Goal: Task Accomplishment & Management: Complete application form

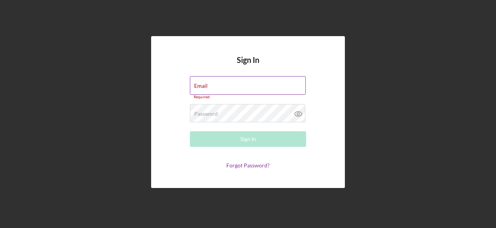
click at [208, 83] on label "Email" at bounding box center [201, 86] width 14 height 6
click at [216, 80] on input "Email" at bounding box center [248, 85] width 116 height 19
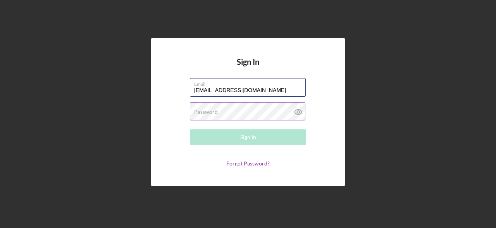
type input "[EMAIL_ADDRESS][DOMAIN_NAME]"
click at [202, 109] on label "Password" at bounding box center [206, 112] width 24 height 6
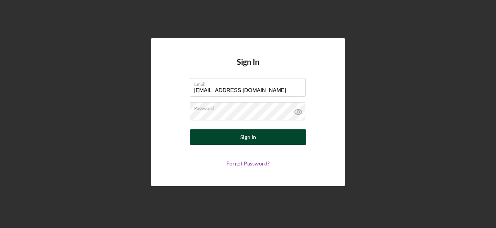
click at [203, 138] on button "Sign In" at bounding box center [248, 137] width 116 height 16
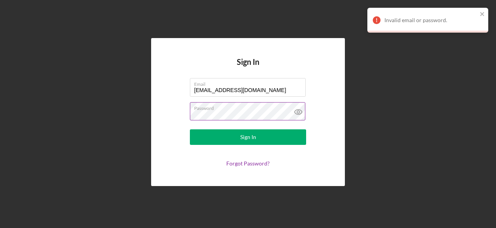
click at [302, 113] on icon at bounding box center [298, 111] width 19 height 19
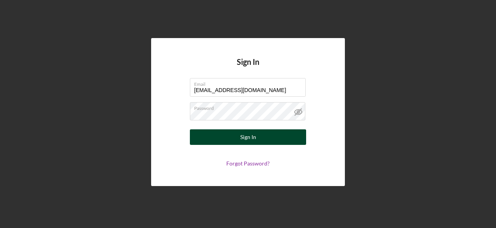
click at [286, 138] on button "Sign In" at bounding box center [248, 137] width 116 height 16
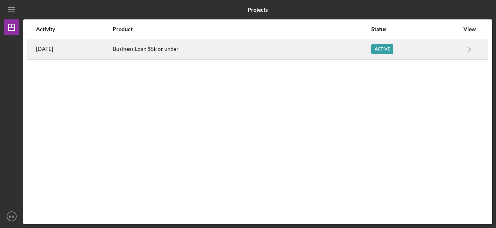
click at [390, 53] on div "Active" at bounding box center [382, 49] width 22 height 10
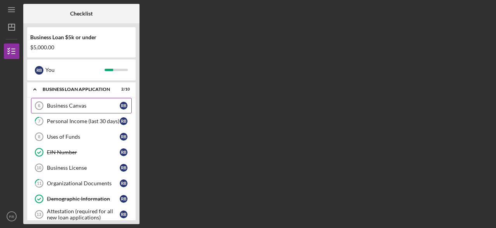
scroll to position [47, 0]
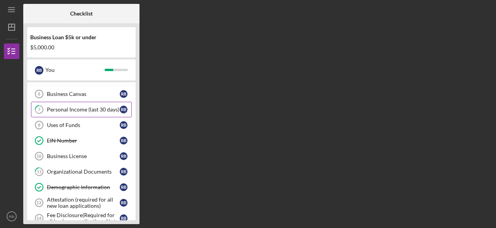
click at [91, 107] on div "Personal Income (last 30 days)" at bounding box center [83, 109] width 73 height 6
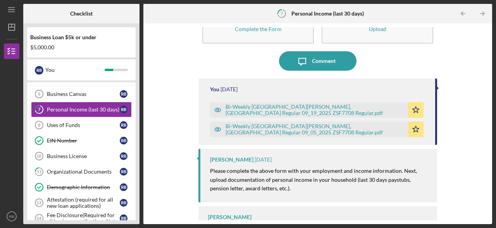
scroll to position [65, 0]
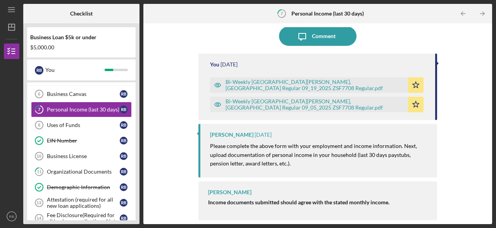
click at [314, 101] on div "Bi-Weekly [GEOGRAPHIC_DATA][PERSON_NAME], [GEOGRAPHIC_DATA] Regular 09_05_2025 …" at bounding box center [309, 105] width 198 height 16
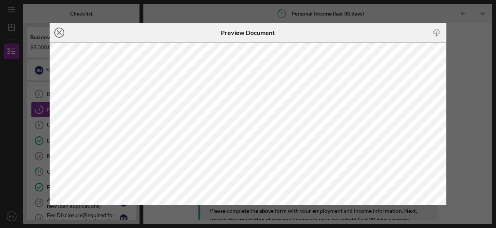
click at [59, 30] on icon "Icon/Close" at bounding box center [59, 32] width 19 height 19
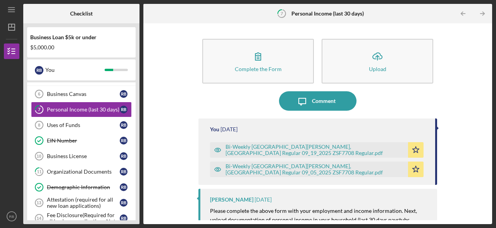
click at [306, 147] on div "Bi-Weekly [GEOGRAPHIC_DATA][PERSON_NAME], [GEOGRAPHIC_DATA] Regular 09_19_2025 …" at bounding box center [309, 150] width 198 height 16
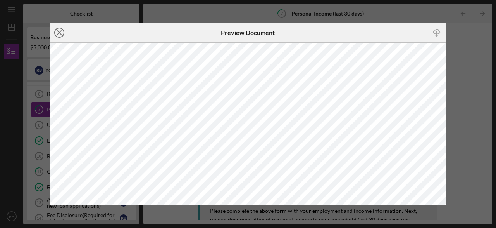
click at [57, 32] on icon "Icon/Close" at bounding box center [59, 32] width 19 height 19
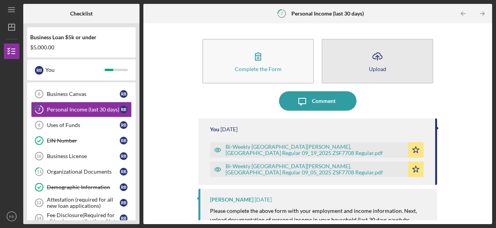
click at [367, 63] on button "Icon/Upload Upload" at bounding box center [378, 61] width 112 height 45
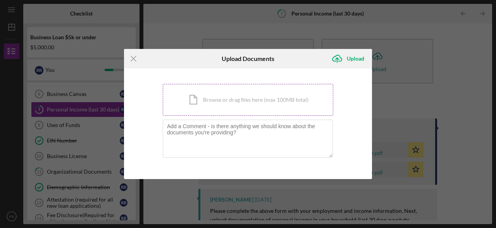
click at [231, 105] on div "Icon/Document Browse or drag files here (max 100MB total) Tap to choose files o…" at bounding box center [248, 100] width 171 height 32
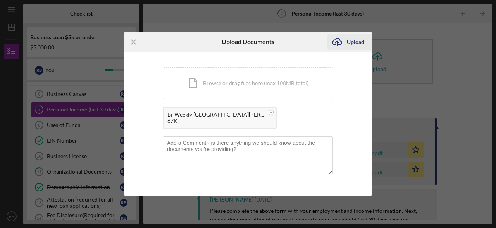
click at [349, 45] on div "Upload" at bounding box center [355, 42] width 17 height 16
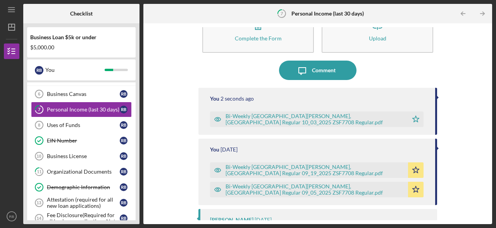
scroll to position [33, 0]
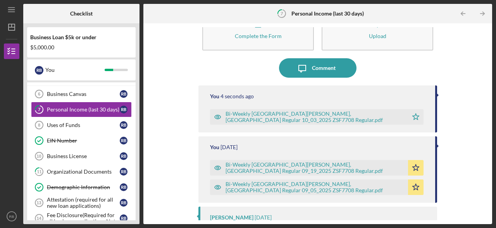
click at [324, 114] on div "Bi-Weekly [GEOGRAPHIC_DATA][PERSON_NAME], [GEOGRAPHIC_DATA] Regular 10_03_2025 …" at bounding box center [309, 117] width 198 height 16
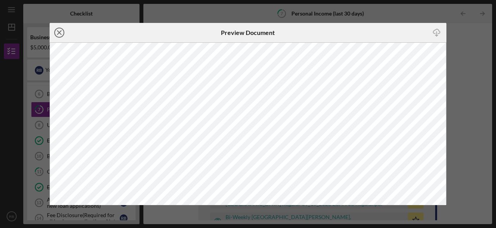
click at [60, 31] on icon "Icon/Close" at bounding box center [59, 32] width 19 height 19
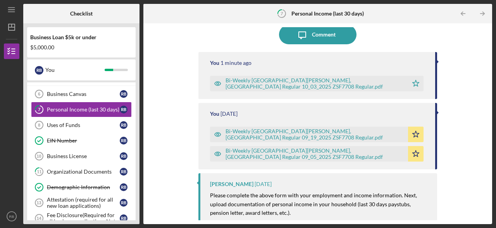
scroll to position [46, 0]
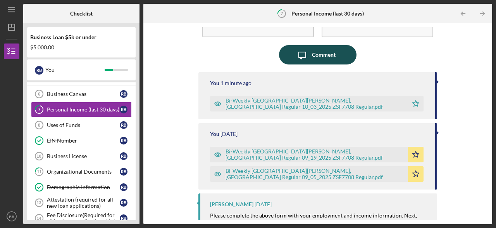
click at [309, 53] on icon "Icon/Message" at bounding box center [302, 54] width 19 height 19
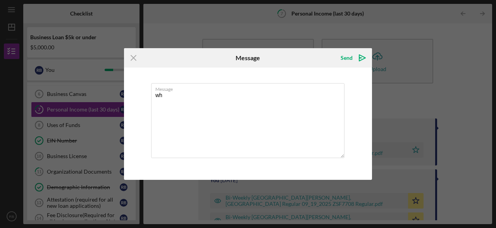
type textarea "w"
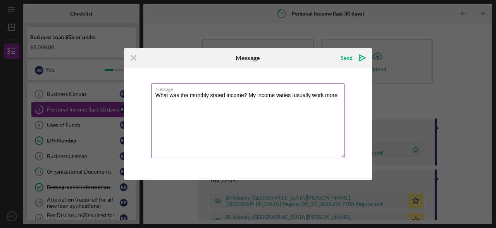
click at [310, 96] on textarea "What was the monthly stated income? My income varies Iusually work more" at bounding box center [247, 120] width 193 height 75
click at [336, 96] on textarea "What was the monthly stated income? My income varies usually work more" at bounding box center [247, 120] width 193 height 75
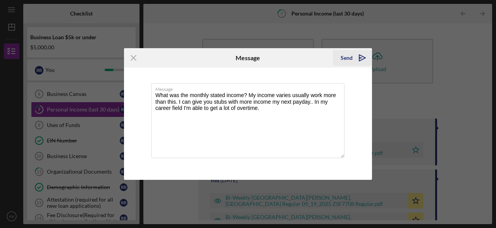
type textarea "What was the monthly stated income? My income varies usually work more than thi…"
click at [358, 58] on icon "Icon/icon-invite-send" at bounding box center [362, 57] width 19 height 19
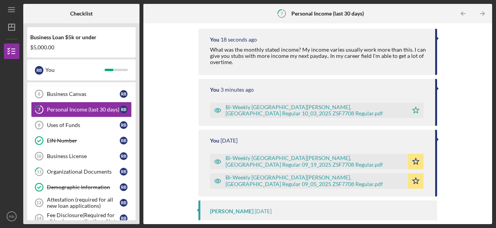
scroll to position [92, 0]
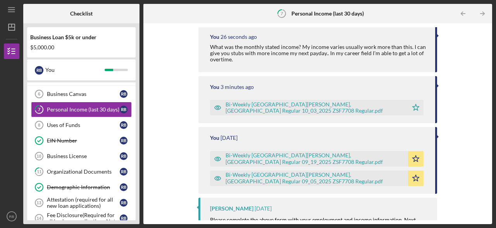
click at [295, 177] on div "Bi-Weekly [GEOGRAPHIC_DATA][PERSON_NAME], [GEOGRAPHIC_DATA] Regular 09_05_2025 …" at bounding box center [315, 177] width 179 height 12
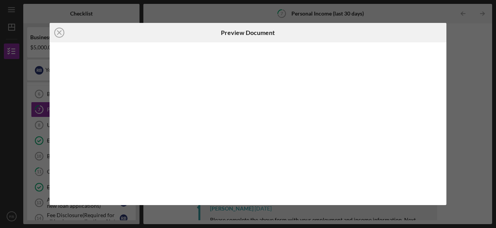
scroll to position [147, 0]
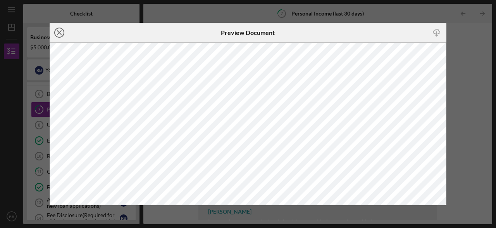
click at [65, 35] on icon "Icon/Close" at bounding box center [59, 32] width 19 height 19
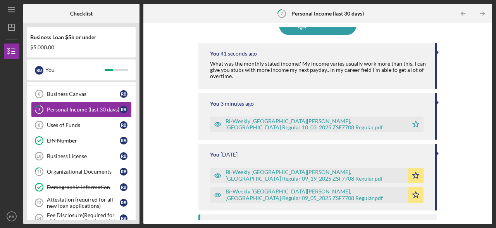
scroll to position [76, 0]
click at [344, 169] on div "Bi-Weekly [GEOGRAPHIC_DATA][PERSON_NAME], [GEOGRAPHIC_DATA] Regular 09_19_2025 …" at bounding box center [309, 175] width 198 height 16
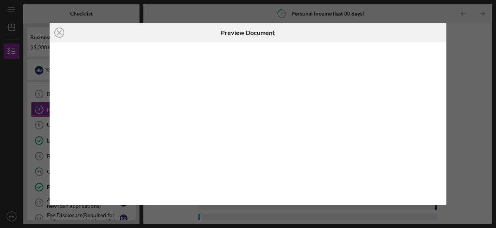
scroll to position [127, 0]
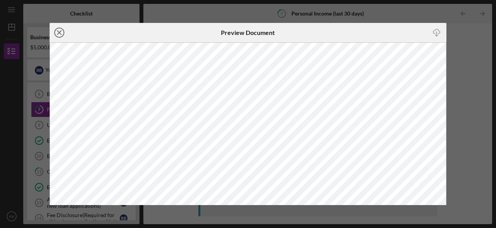
click at [57, 31] on icon "Icon/Close" at bounding box center [59, 32] width 19 height 19
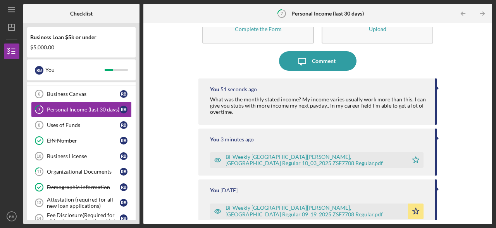
scroll to position [45, 0]
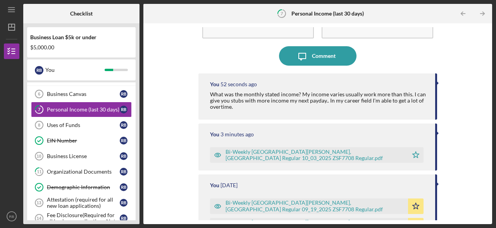
click at [297, 157] on div "Bi-Weekly [GEOGRAPHIC_DATA][PERSON_NAME], [GEOGRAPHIC_DATA] Regular 10_03_2025 …" at bounding box center [315, 154] width 179 height 12
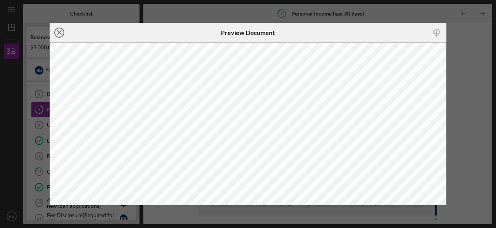
click at [60, 33] on line at bounding box center [59, 33] width 4 height 4
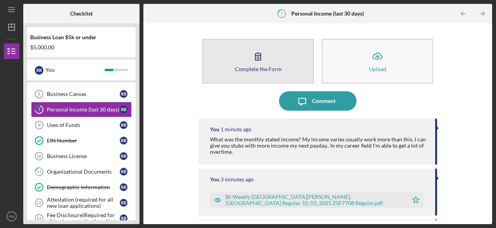
click at [266, 57] on icon "button" at bounding box center [257, 56] width 19 height 19
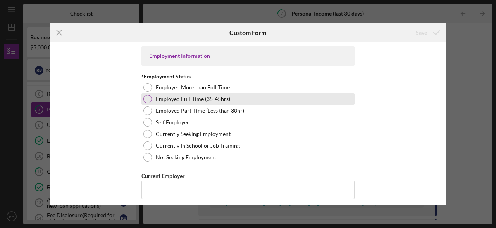
click at [150, 100] on div at bounding box center [147, 99] width 9 height 9
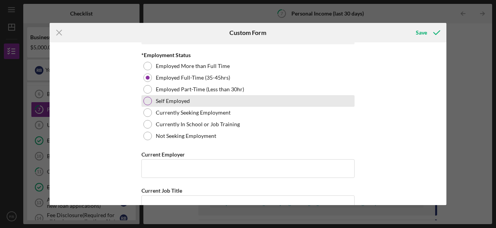
scroll to position [35, 0]
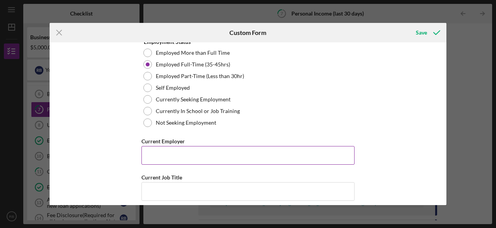
click at [212, 163] on input "Current Employer" at bounding box center [247, 155] width 213 height 19
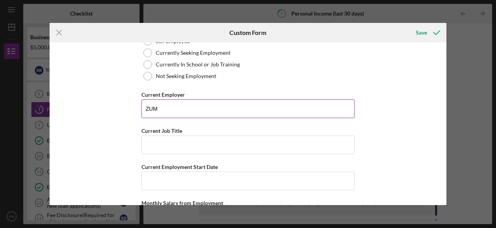
scroll to position [86, 0]
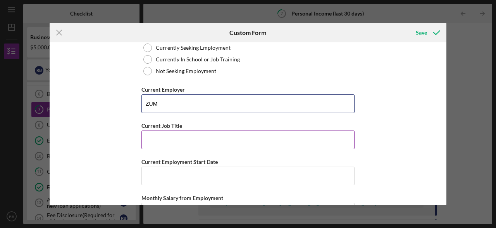
type input "ZUM"
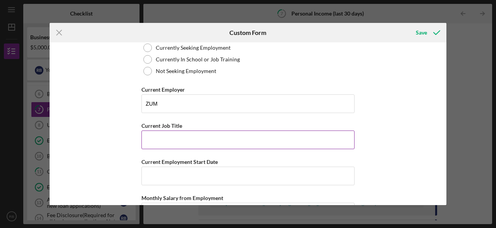
click at [188, 140] on input "Current Job Title" at bounding box center [247, 139] width 213 height 19
type input "Driver"
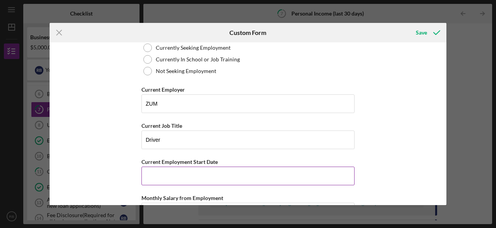
click at [182, 174] on input "Current Employment Start Date" at bounding box center [247, 175] width 213 height 19
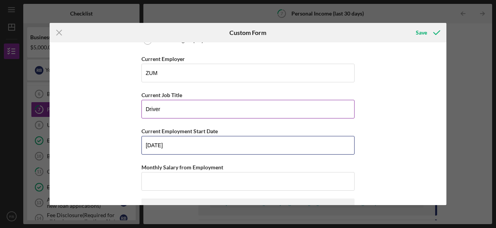
scroll to position [147, 0]
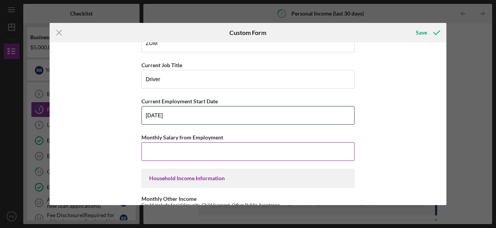
type input "[DATE]"
click at [212, 156] on input "Monthly Salary from Employment" at bounding box center [247, 151] width 213 height 19
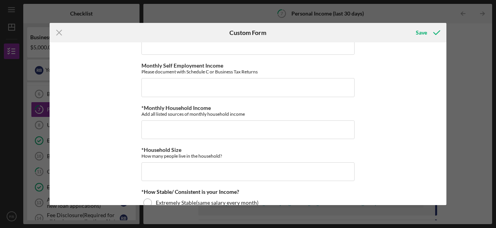
scroll to position [324, 0]
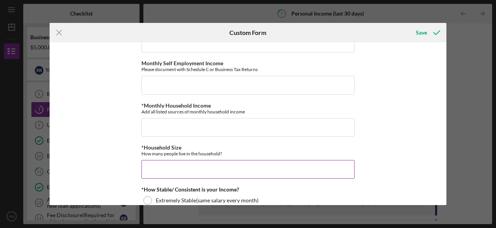
click at [210, 162] on input "*Household Size" at bounding box center [247, 169] width 213 height 19
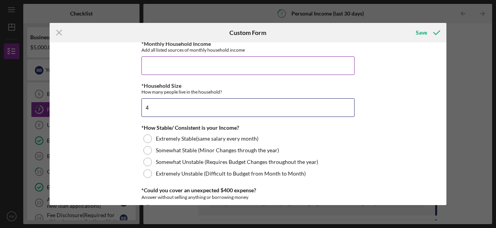
scroll to position [386, 0]
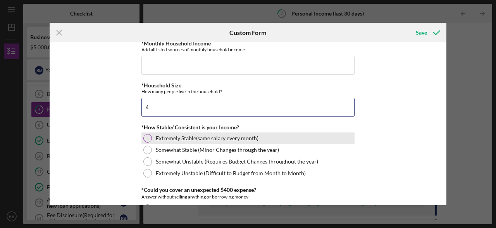
type input "4"
click at [160, 137] on label "Extremely Stable(same salary every month)" at bounding box center [207, 138] width 103 height 6
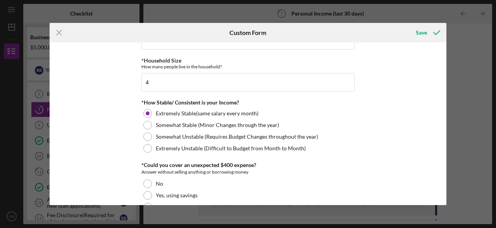
scroll to position [420, 0]
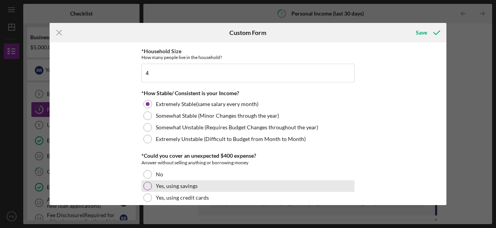
click at [148, 181] on div at bounding box center [147, 185] width 9 height 9
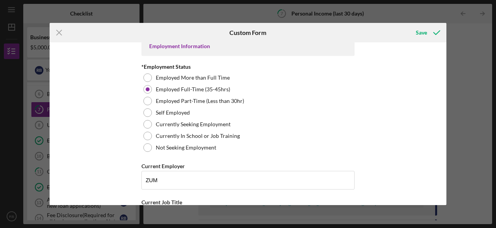
scroll to position [0, 0]
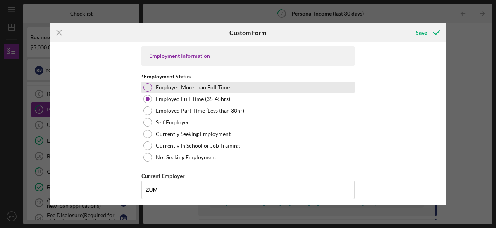
click at [148, 85] on div at bounding box center [147, 87] width 9 height 9
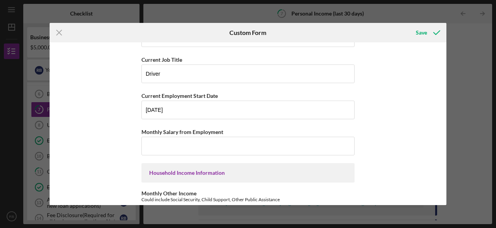
scroll to position [152, 0]
click at [147, 139] on input "Monthly Salary from Employment" at bounding box center [247, 145] width 213 height 19
type input "$5"
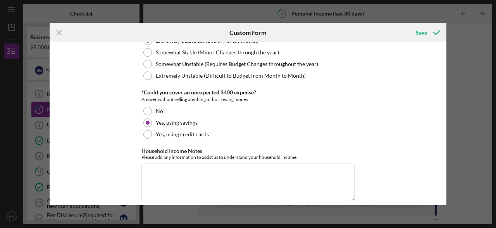
scroll to position [488, 0]
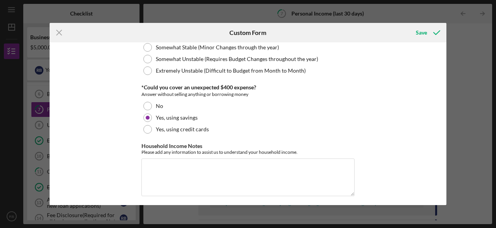
type input "$6,000"
click at [212, 153] on div "Household Income Notes Please add any information to assist us to understand yo…" at bounding box center [247, 170] width 213 height 54
click at [434, 29] on icon "submit" at bounding box center [436, 32] width 19 height 19
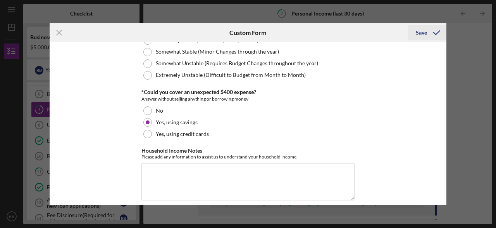
scroll to position [382, 0]
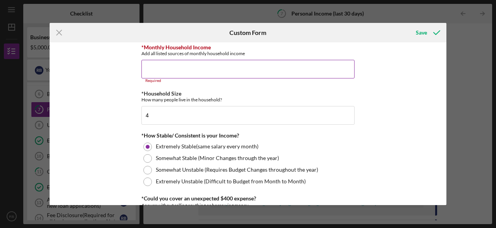
click at [274, 71] on input "*Monthly Household Income" at bounding box center [247, 69] width 213 height 19
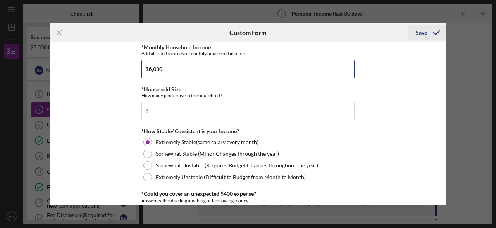
type input "$6,000"
click at [415, 33] on button "Save" at bounding box center [427, 33] width 38 height 16
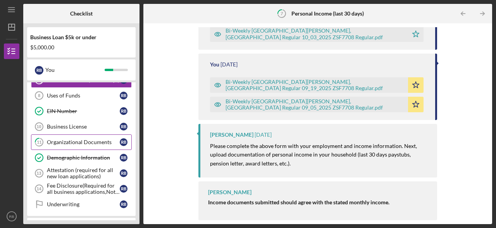
scroll to position [95, 0]
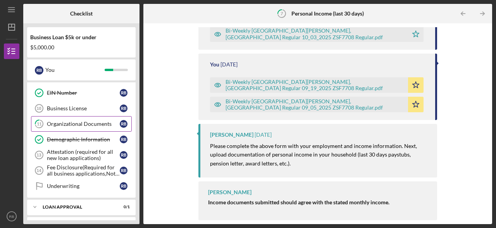
click at [118, 124] on div "Organizational Documents" at bounding box center [83, 124] width 73 height 6
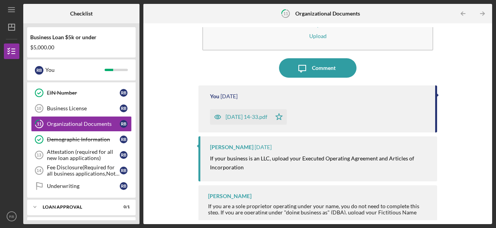
scroll to position [37, 0]
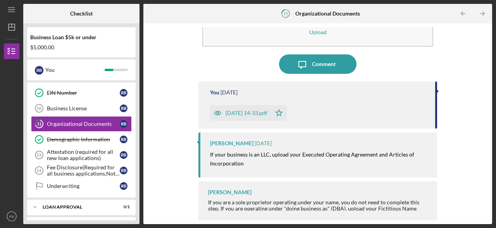
click at [251, 116] on div "[DATE] 14-33.pdf" at bounding box center [247, 113] width 42 height 6
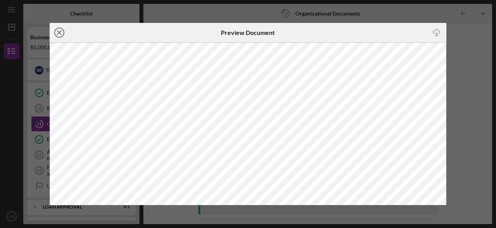
click at [59, 31] on line at bounding box center [59, 33] width 4 height 4
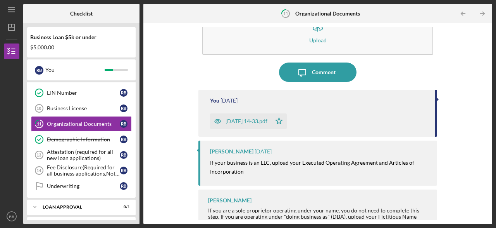
scroll to position [37, 0]
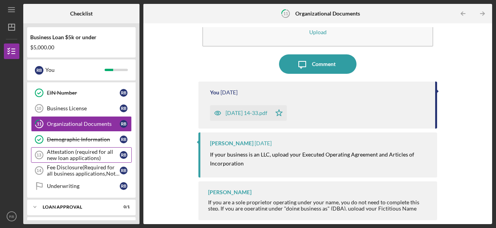
click at [83, 152] on div "Attestation (required for all new loan applications)" at bounding box center [83, 154] width 73 height 12
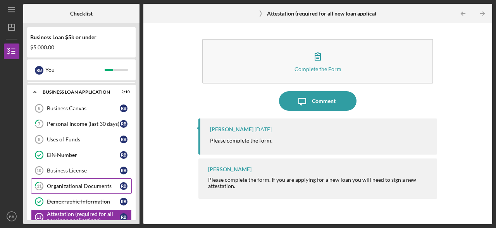
scroll to position [32, 0]
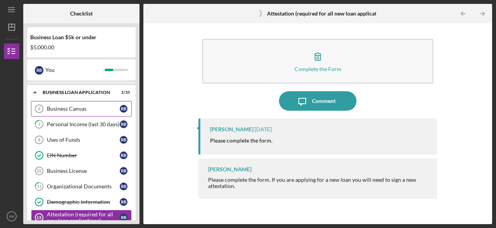
click at [90, 106] on div "Business Canvas" at bounding box center [83, 108] width 73 height 6
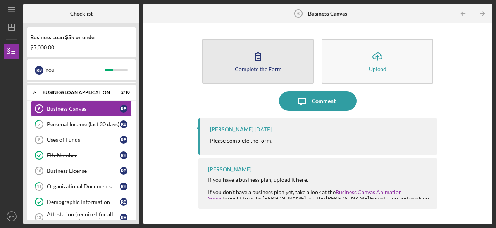
click at [271, 76] on button "Complete the Form Form" at bounding box center [258, 61] width 112 height 45
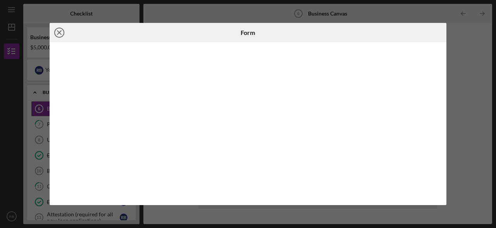
click at [59, 28] on circle at bounding box center [59, 32] width 9 height 9
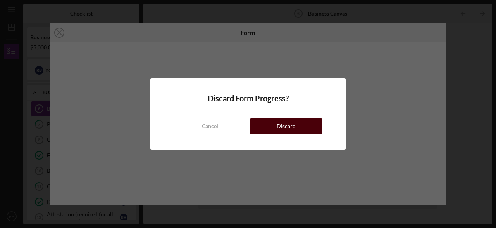
click at [270, 133] on button "Discard" at bounding box center [286, 126] width 72 height 16
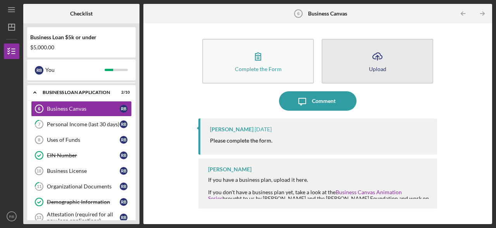
click at [354, 58] on button "Icon/Upload Upload" at bounding box center [378, 61] width 112 height 45
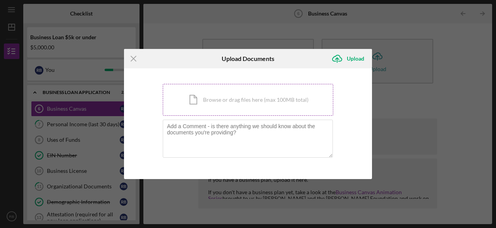
click at [255, 106] on div "Icon/Document Browse or drag files here (max 100MB total) Tap to choose files o…" at bounding box center [248, 100] width 171 height 32
